Goal: Task Accomplishment & Management: Use online tool/utility

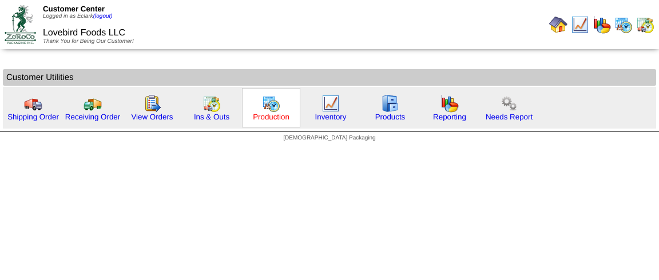
click at [266, 118] on link "Production" at bounding box center [271, 117] width 37 height 9
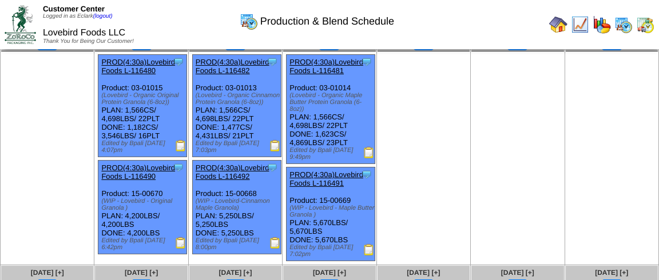
scroll to position [53, 0]
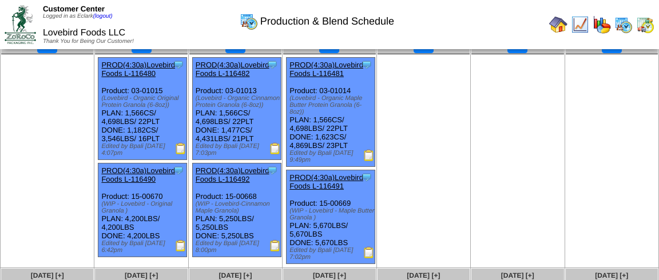
click at [182, 249] on img at bounding box center [180, 245] width 11 height 11
click at [180, 248] on img at bounding box center [180, 245] width 11 height 11
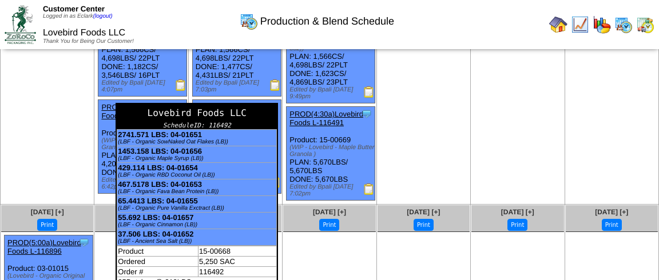
scroll to position [120, 0]
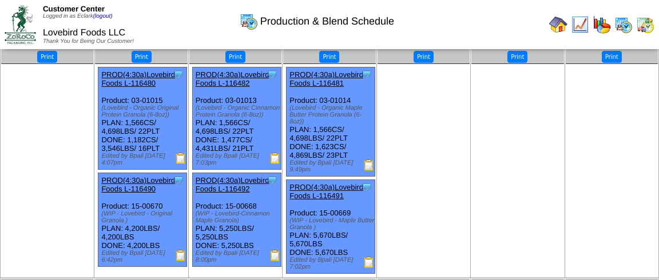
scroll to position [41, 0]
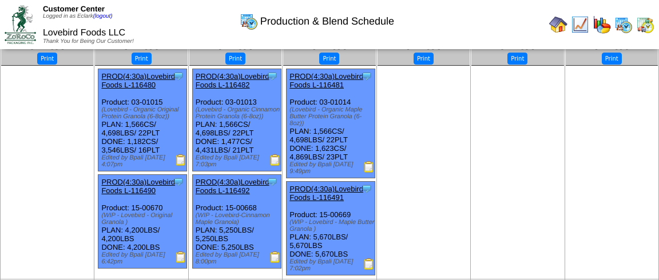
click at [178, 161] on img at bounding box center [180, 159] width 11 height 11
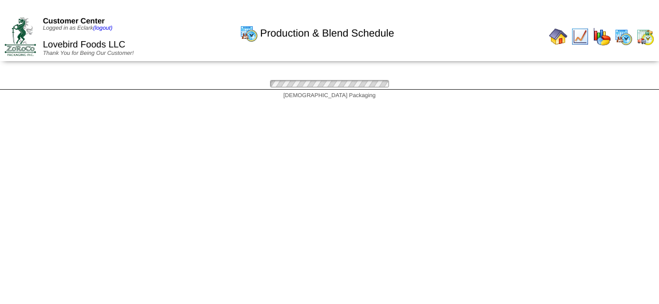
scroll to position [41, 0]
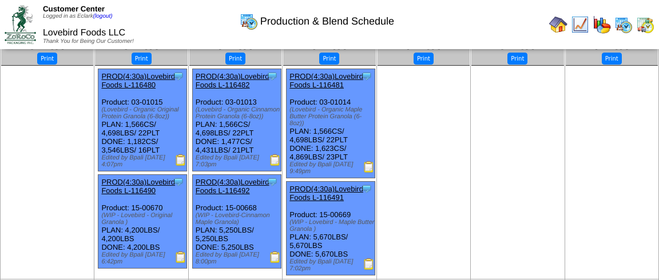
drag, startPoint x: 196, startPoint y: 140, endPoint x: 249, endPoint y: 141, distance: 53.8
click at [249, 141] on div "Clone Item PROD(4:30a)Lovebird Foods L-116482 Lovebird Foods LLC ScheduleID: 11…" at bounding box center [236, 120] width 89 height 102
drag, startPoint x: 291, startPoint y: 147, endPoint x: 347, endPoint y: 147, distance: 56.0
click at [347, 147] on div "Clone Item PROD(4:30a)Lovebird Foods L-116481 Lovebird Foods LLC ScheduleID: 11…" at bounding box center [330, 123] width 89 height 109
